Goal: Information Seeking & Learning: Learn about a topic

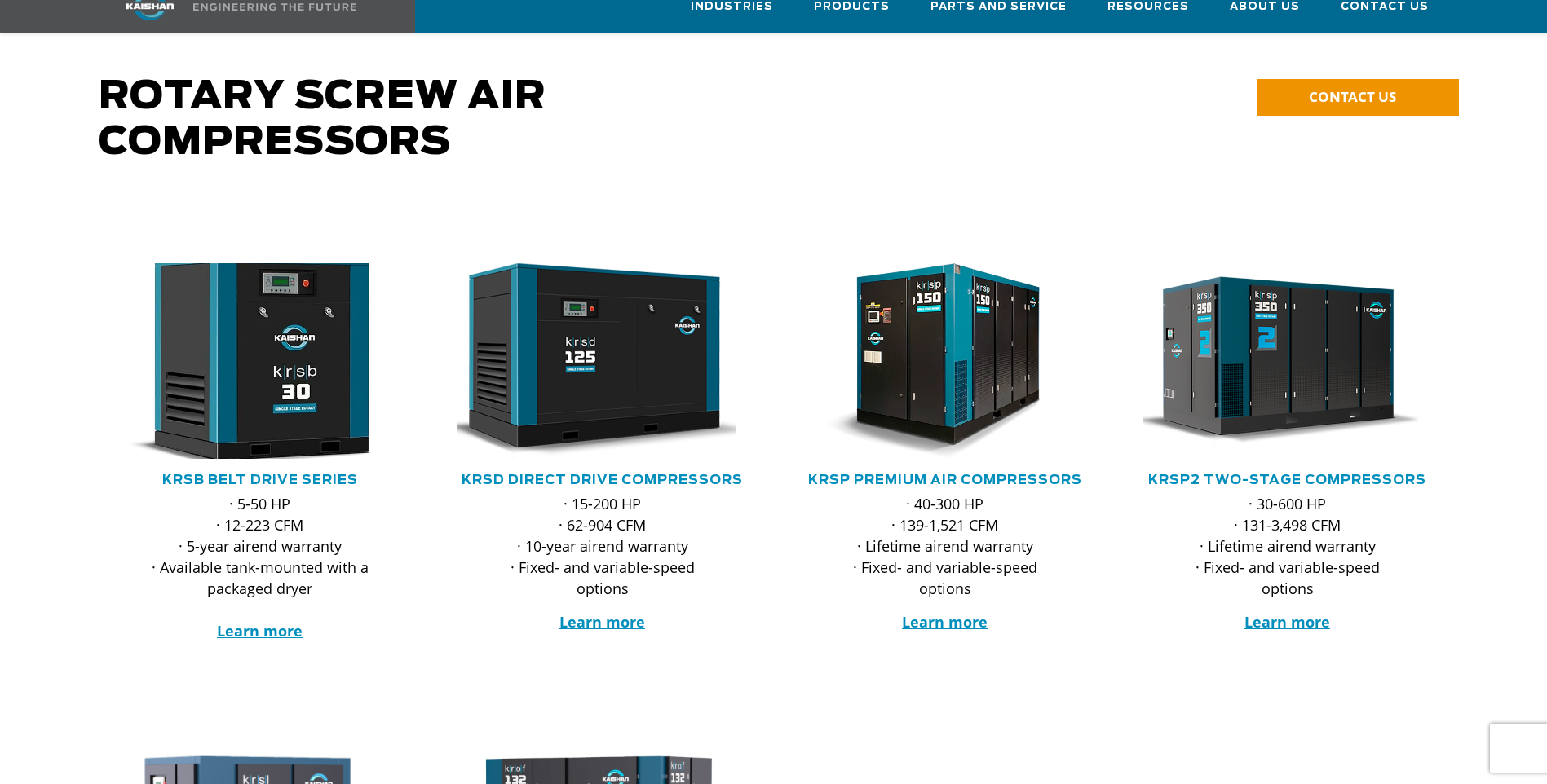
scroll to position [136, 0]
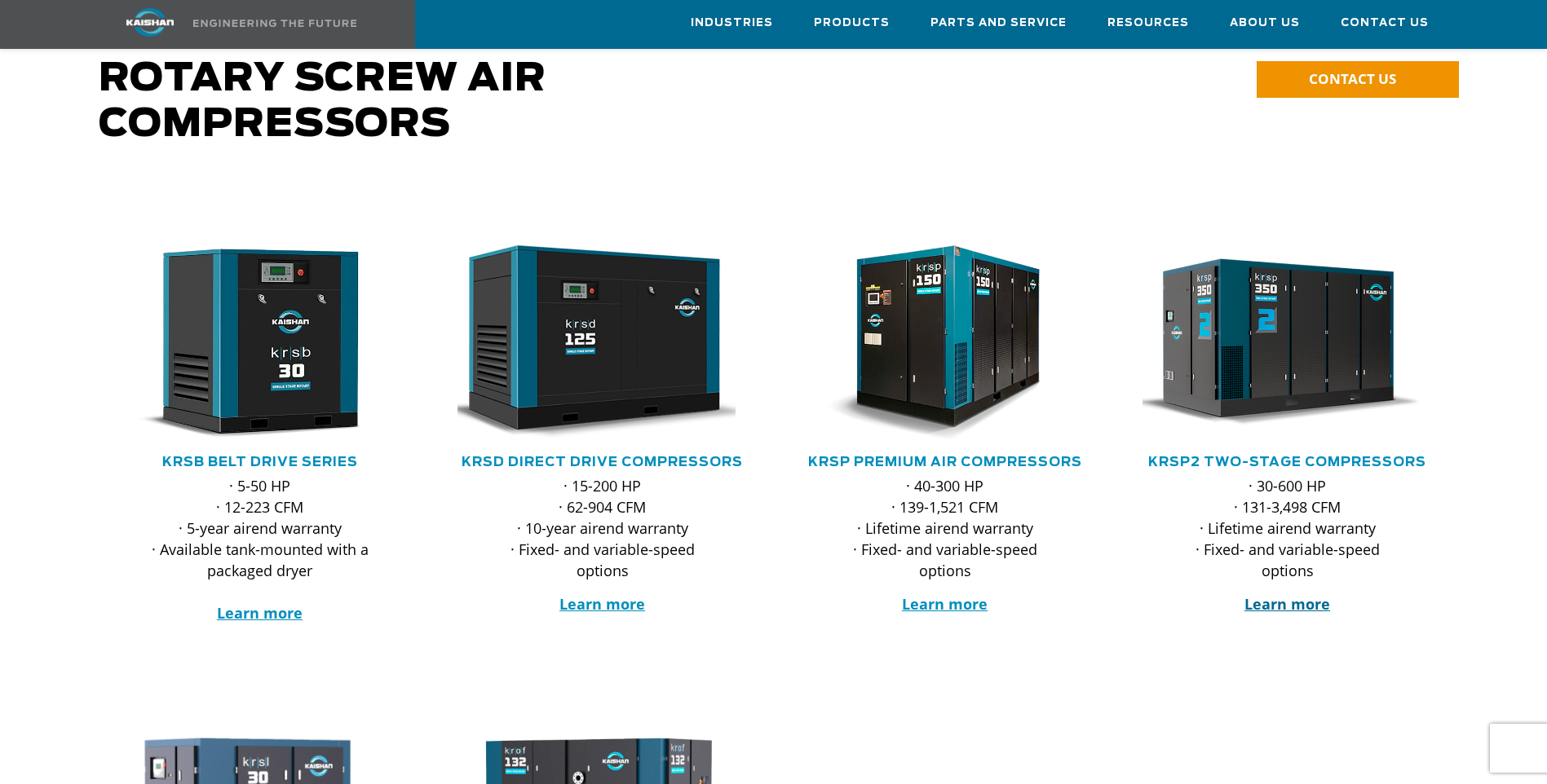
click at [1289, 594] on strong "Learn more" at bounding box center [1287, 604] width 86 height 20
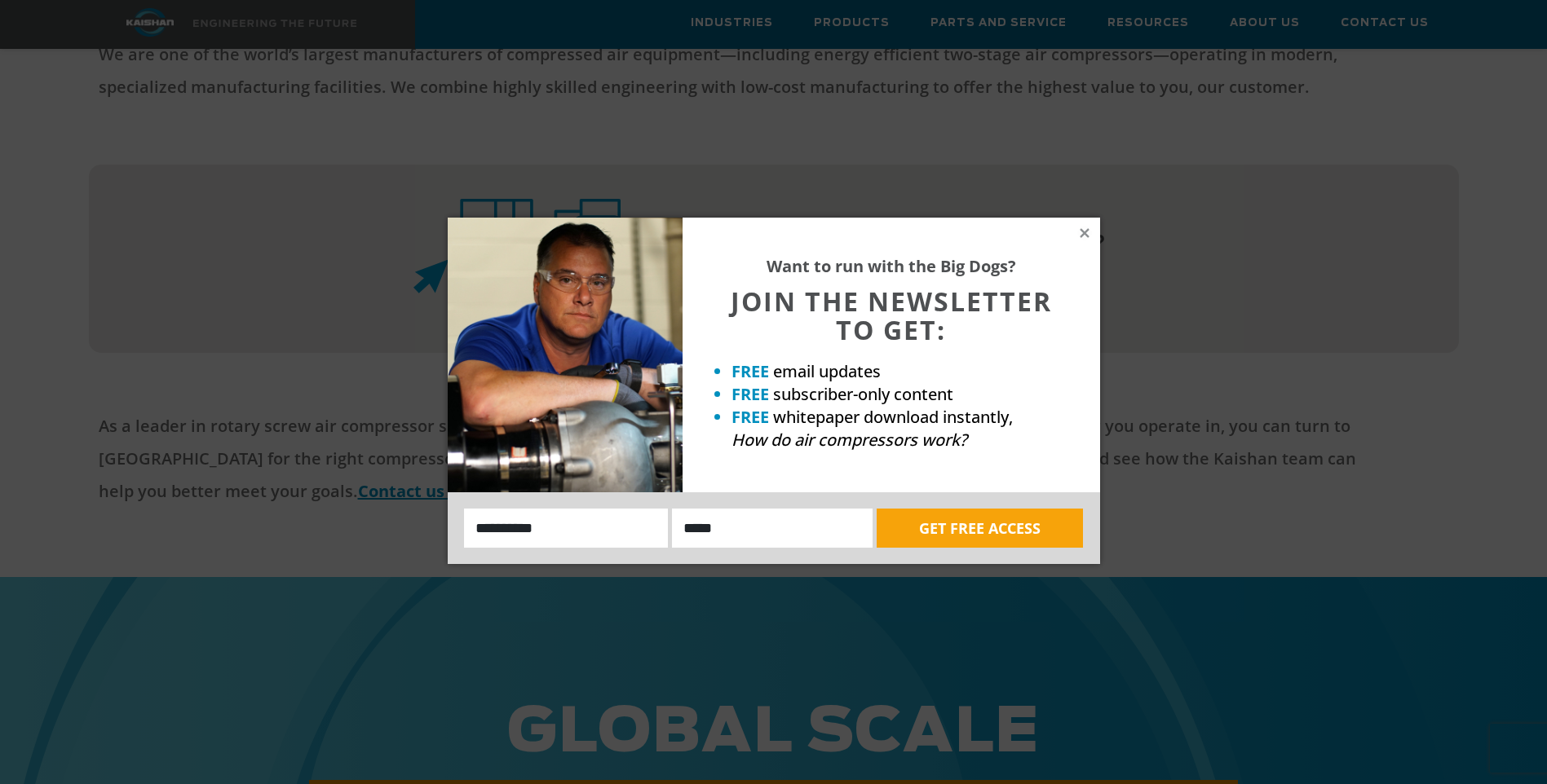
scroll to position [4428, 0]
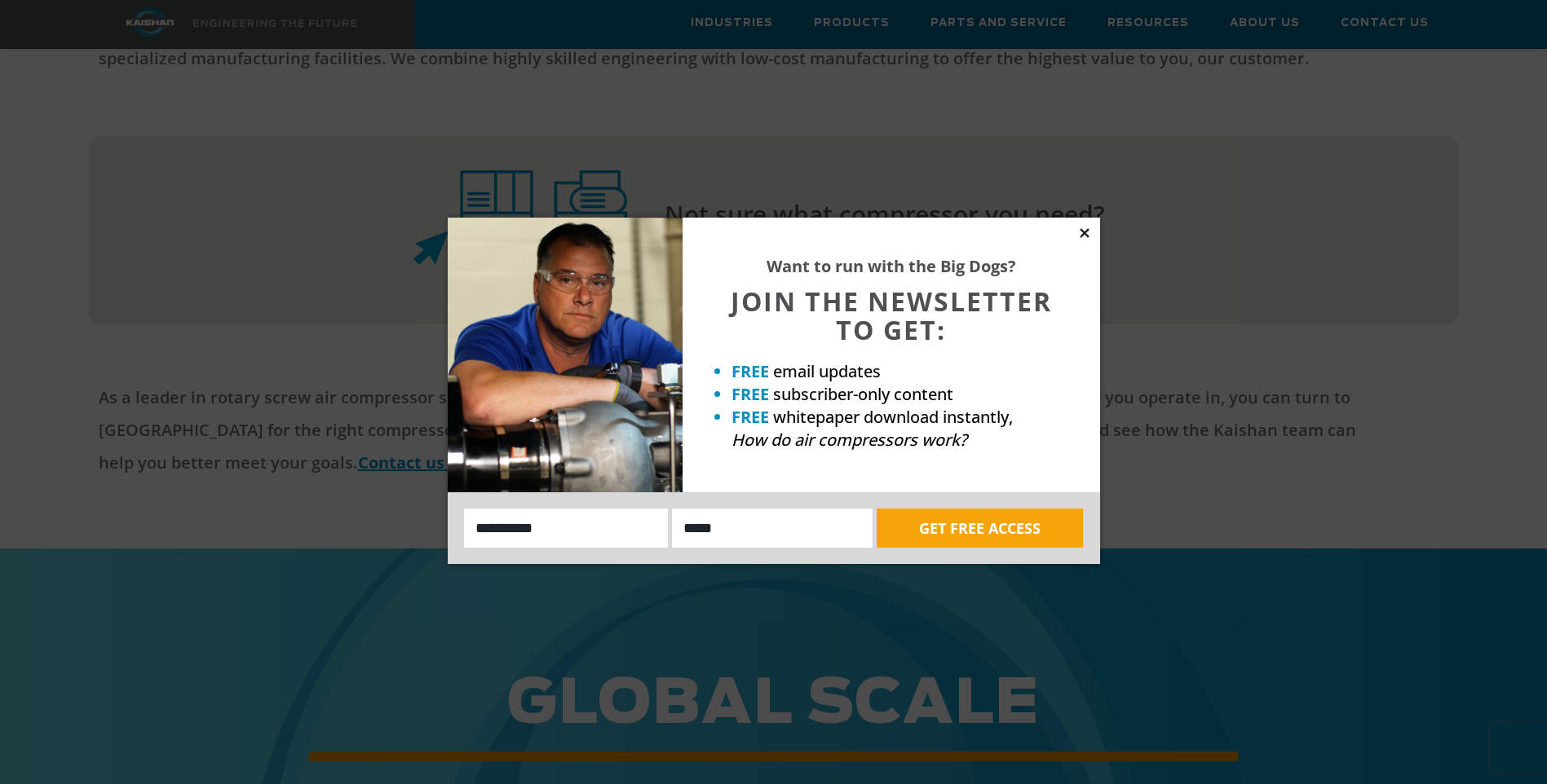
click at [1091, 234] on icon at bounding box center [1084, 232] width 15 height 15
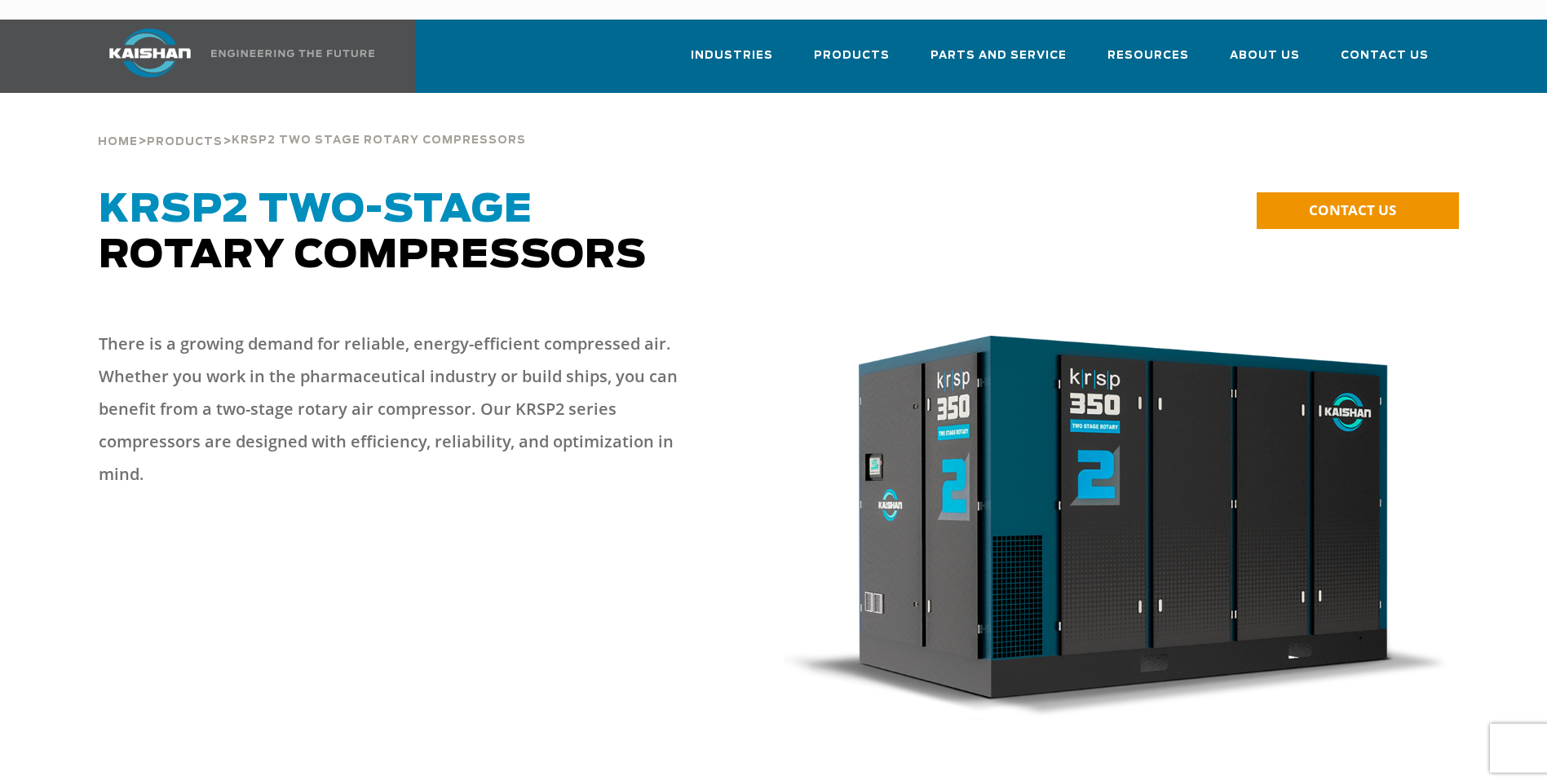
scroll to position [0, 0]
